Goal: Task Accomplishment & Management: Manage account settings

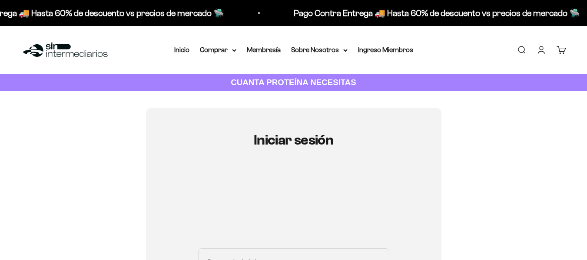
scroll to position [87, 0]
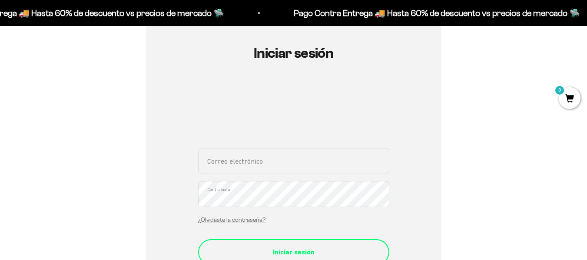
type input "hemagome@hotmail.com"
click at [330, 246] on button "Iniciar sesión" at bounding box center [293, 253] width 191 height 26
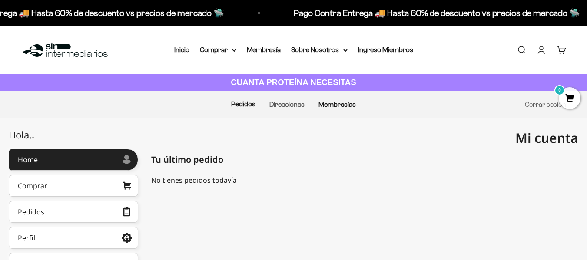
drag, startPoint x: 337, startPoint y: 97, endPoint x: 338, endPoint y: 103, distance: 6.2
click at [338, 101] on li "Membresías" at bounding box center [337, 104] width 37 height 27
click at [338, 103] on link "Membresías" at bounding box center [337, 104] width 37 height 7
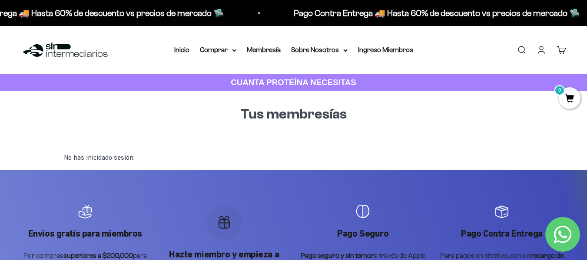
click at [138, 153] on div "No has inicidado sesión:" at bounding box center [294, 157] width 474 height 25
click at [139, 164] on div "No has inicidado sesión:" at bounding box center [294, 157] width 474 height 25
click at [127, 161] on div "No has inicidado sesión:" at bounding box center [294, 157] width 474 height 25
click at [265, 110] on h1 "Tus membresías" at bounding box center [294, 115] width 460 height 20
click at [137, 153] on div "No has inicidado sesión:" at bounding box center [294, 157] width 474 height 25
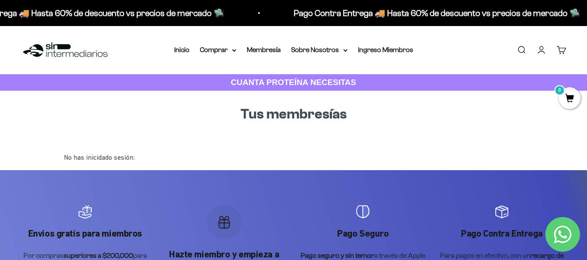
click at [119, 161] on div "No has inicidado sesión:" at bounding box center [294, 157] width 474 height 25
click at [541, 50] on link "Iniciar sesión" at bounding box center [542, 50] width 10 height 10
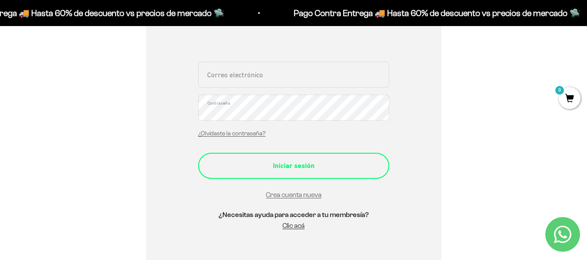
scroll to position [174, 0]
type input "[EMAIL_ADDRESS][DOMAIN_NAME]"
click at [273, 168] on div "Iniciar sesión" at bounding box center [294, 165] width 157 height 11
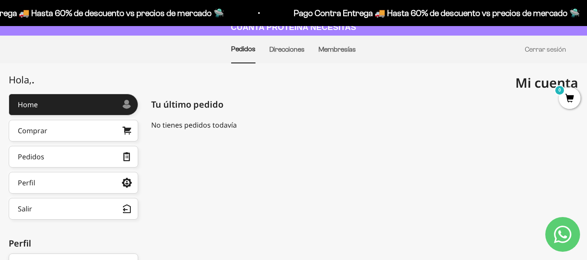
scroll to position [43, 0]
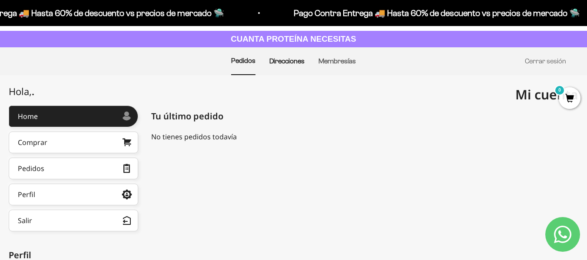
click at [281, 59] on link "Direcciones" at bounding box center [287, 60] width 35 height 7
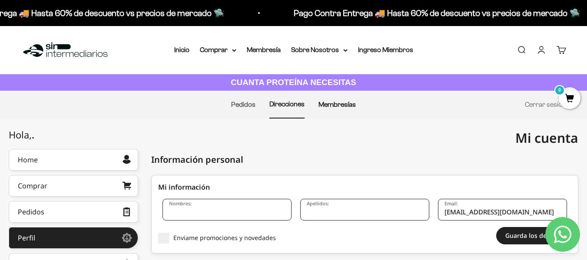
click at [347, 107] on link "Membresías" at bounding box center [337, 104] width 37 height 7
